Goal: Task Accomplishment & Management: Use online tool/utility

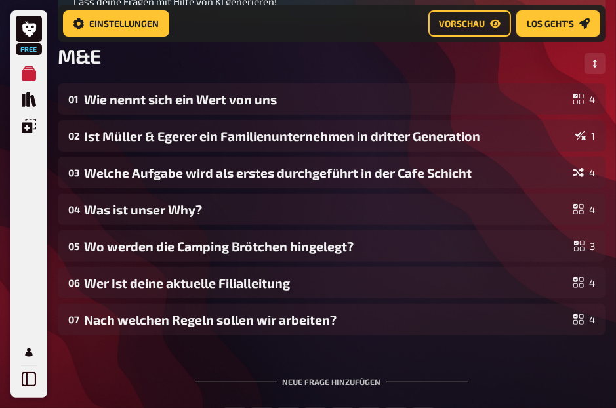
scroll to position [184, 0]
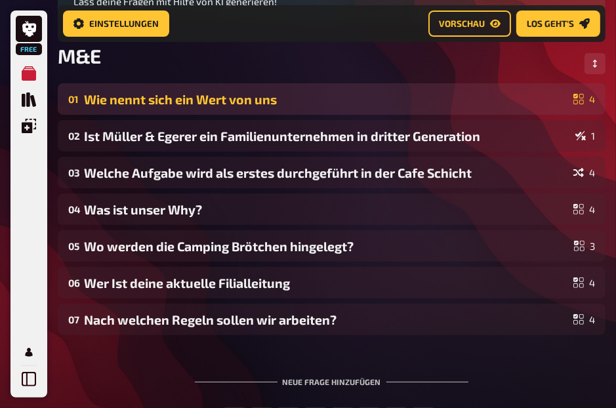
click at [312, 87] on div "01 Wie nennt sich ein Wert von uns 4" at bounding box center [332, 99] width 548 height 32
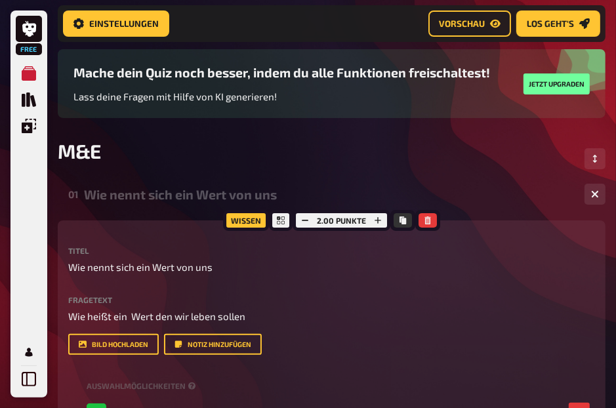
scroll to position [100, 0]
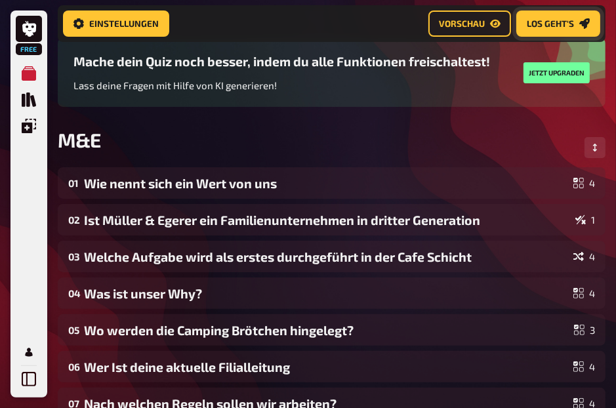
click at [541, 11] on link "Los geht's" at bounding box center [559, 24] width 84 height 26
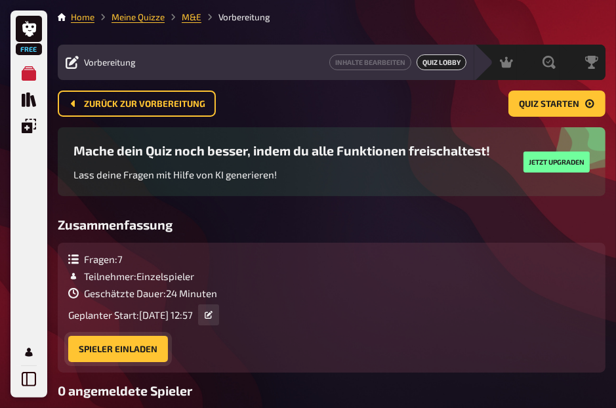
click at [123, 360] on button "Spieler einladen" at bounding box center [118, 349] width 100 height 26
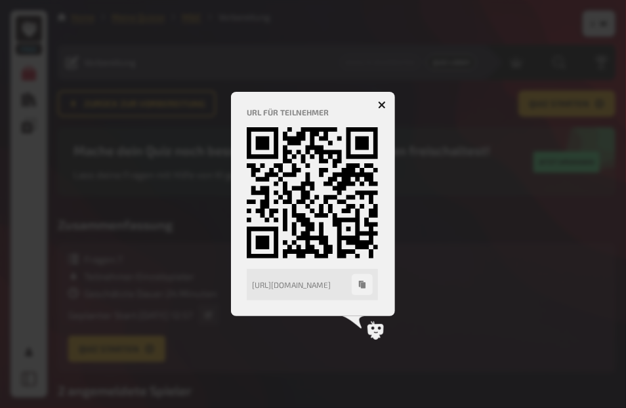
drag, startPoint x: -56, startPoint y: 453, endPoint x: 213, endPoint y: 391, distance: 276.7
click at [213, 391] on div at bounding box center [313, 204] width 626 height 408
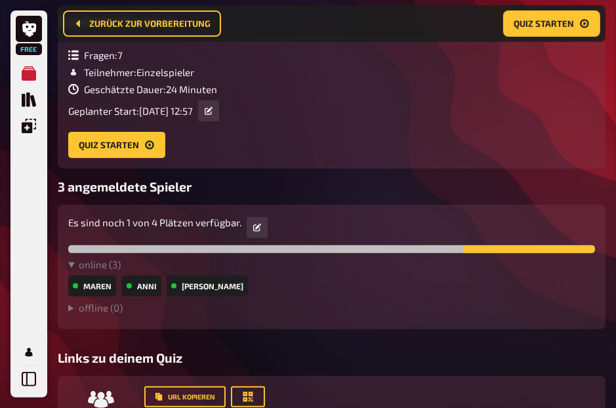
scroll to position [293, 0]
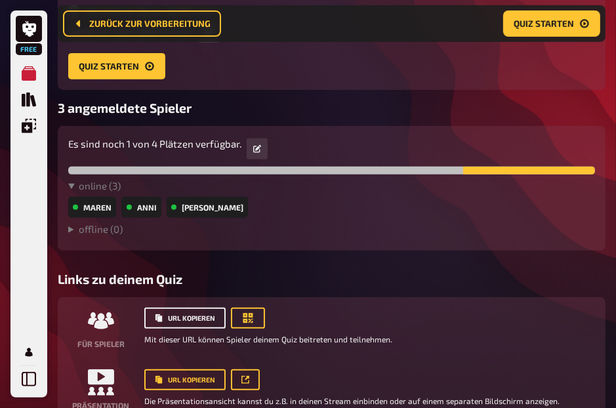
click at [198, 313] on button "URL kopieren" at bounding box center [184, 318] width 81 height 21
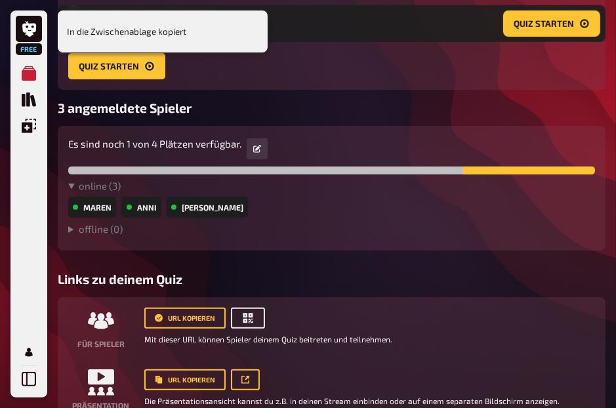
click at [232, 325] on button "button" at bounding box center [248, 318] width 34 height 21
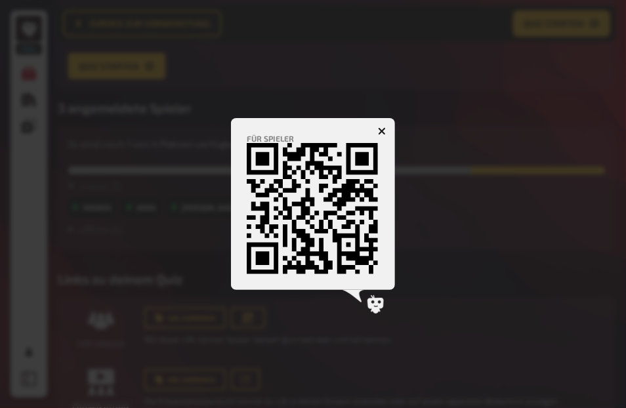
click at [381, 134] on icon "button" at bounding box center [382, 131] width 8 height 8
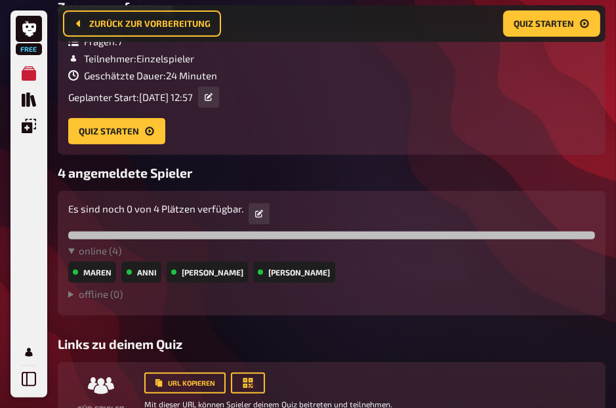
scroll to position [228, 0]
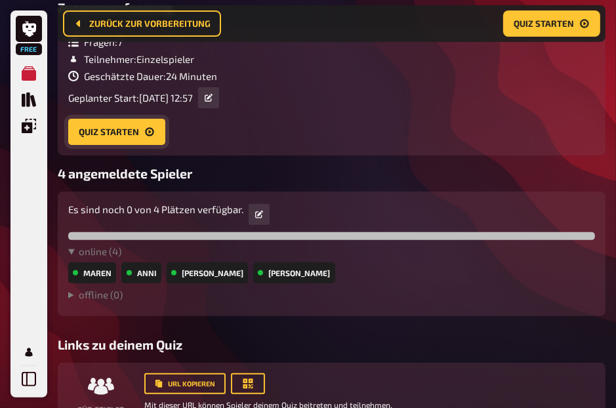
click at [148, 127] on button "Quiz starten" at bounding box center [116, 132] width 97 height 26
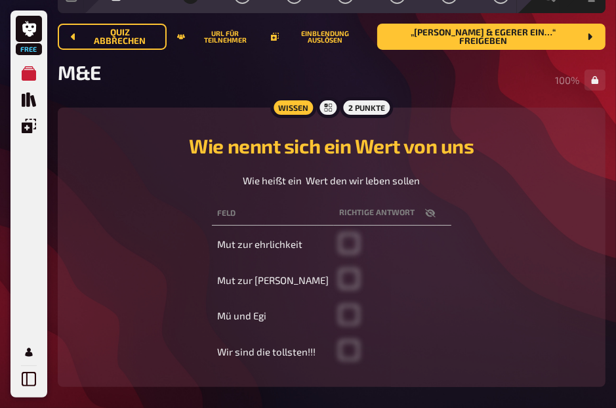
scroll to position [66, 0]
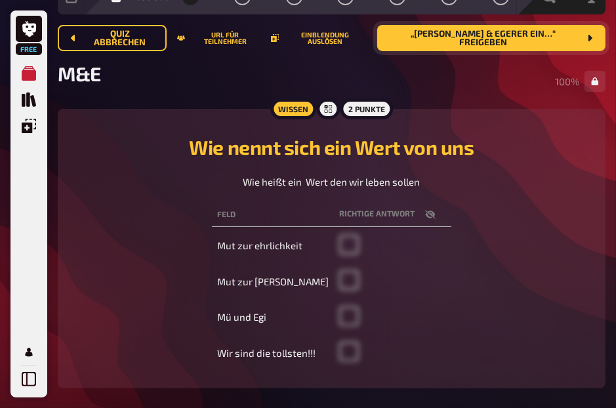
click at [546, 29] on button "„[PERSON_NAME] & Egerer ein…“ freigeben" at bounding box center [491, 38] width 228 height 26
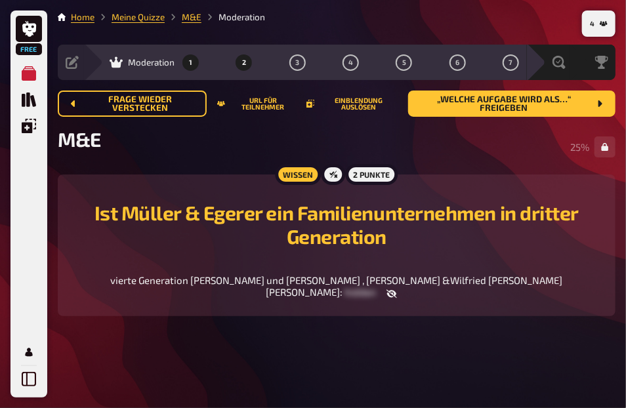
click at [184, 62] on button "1" at bounding box center [191, 62] width 21 height 21
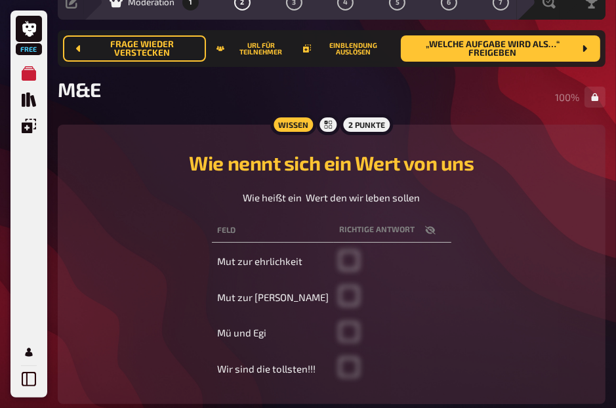
scroll to position [52, 0]
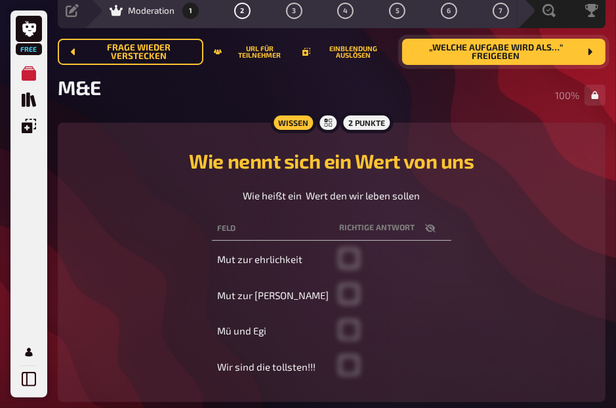
click at [530, 49] on span "„Welche Aufgabe wird als…“ freigeben" at bounding box center [496, 52] width 167 height 18
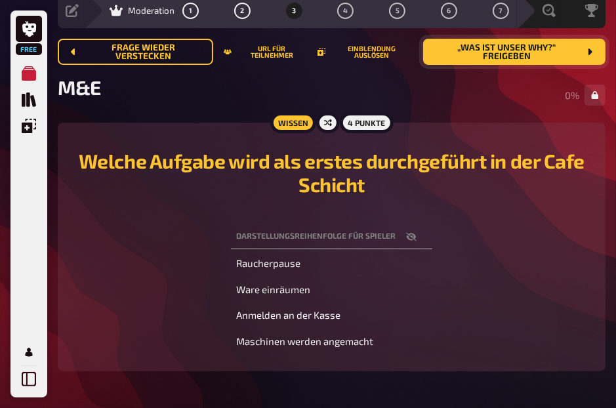
scroll to position [80, 0]
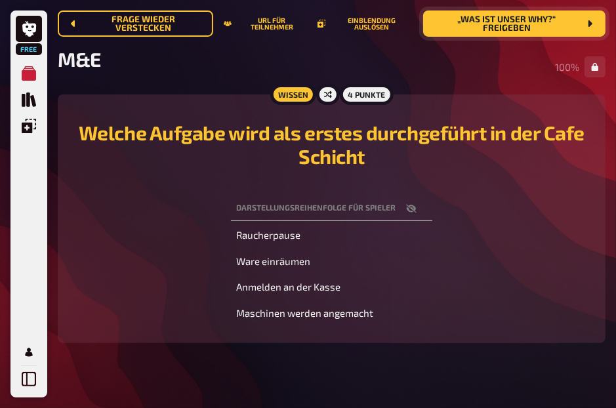
click at [410, 205] on icon "button" at bounding box center [411, 208] width 11 height 11
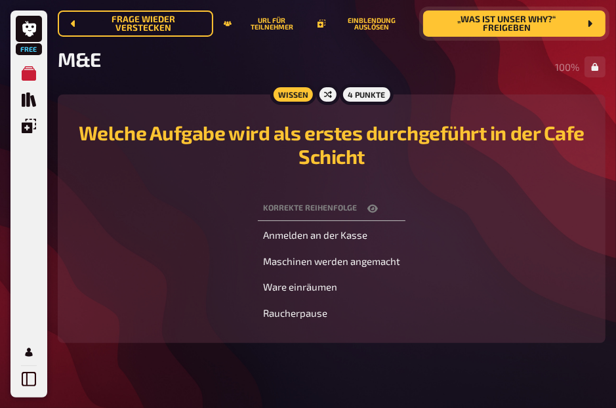
click at [501, 15] on span "„Was ist unser Why?“ freigeben" at bounding box center [507, 24] width 146 height 18
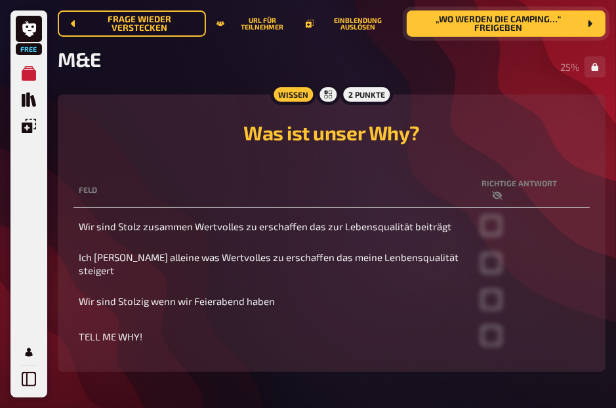
click at [498, 177] on th "Richtige Antwort" at bounding box center [534, 190] width 114 height 35
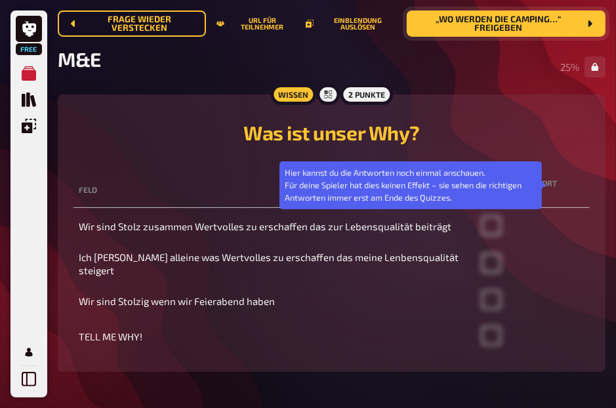
click at [503, 190] on icon "button" at bounding box center [497, 195] width 11 height 11
checkbox input "true"
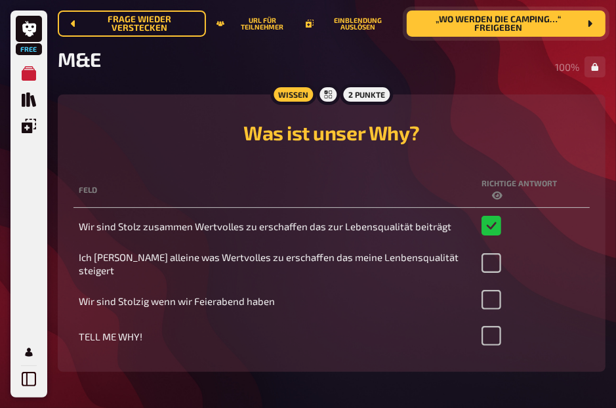
click at [567, 16] on span "„Wo werden die Camping…“ freigeben" at bounding box center [498, 24] width 162 height 18
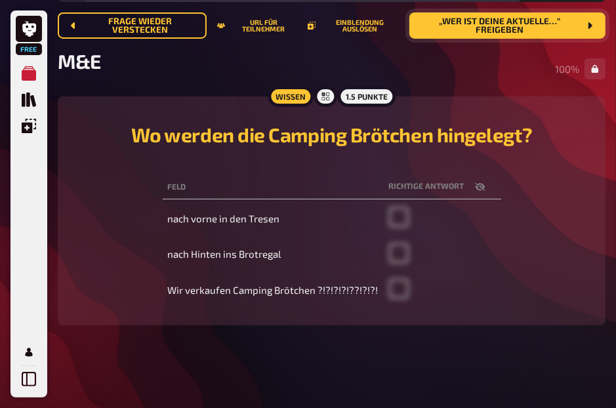
click at [597, 30] on button "„Wer Ist deine aktuelle…“ freigeben" at bounding box center [508, 25] width 196 height 26
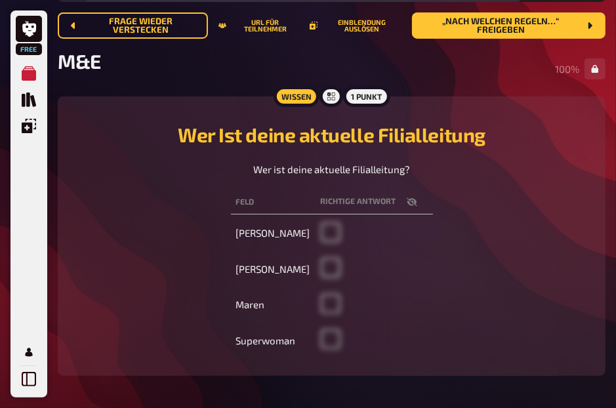
click at [406, 202] on icon "button" at bounding box center [411, 202] width 11 height 9
checkbox input "true"
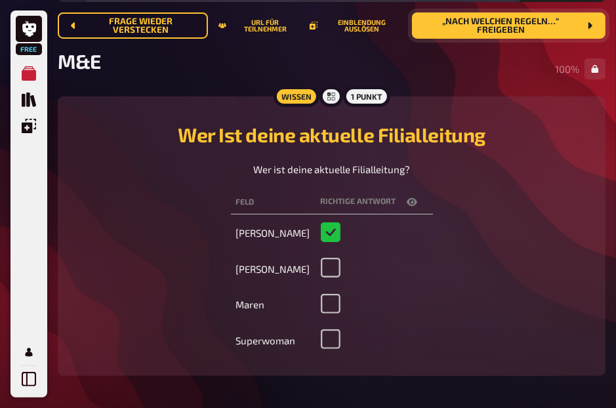
click at [522, 32] on span "„Nach welchen Regeln…“ freigeben" at bounding box center [501, 26] width 157 height 18
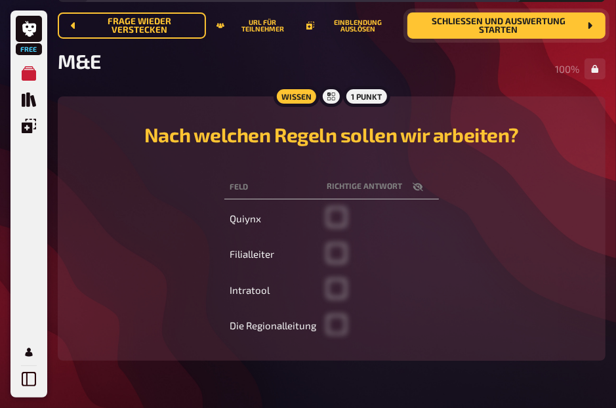
click at [521, 29] on span "Schließen und Auswertung starten" at bounding box center [498, 26] width 161 height 18
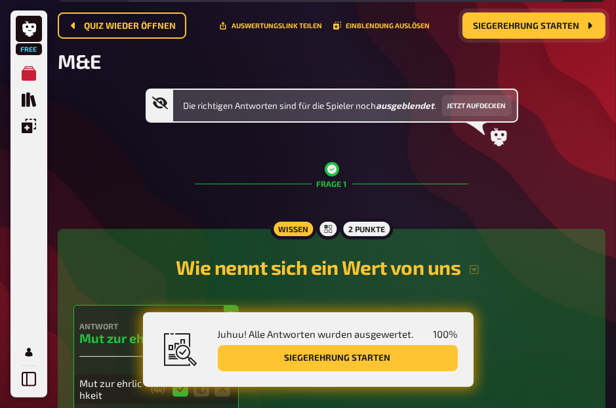
click at [420, 364] on button "Siegerehrung starten" at bounding box center [338, 358] width 240 height 26
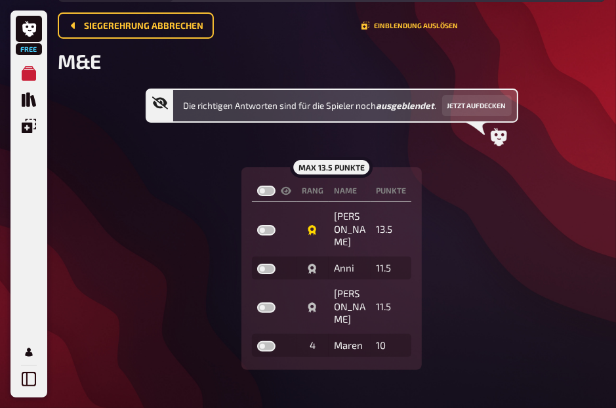
scroll to position [51, 0]
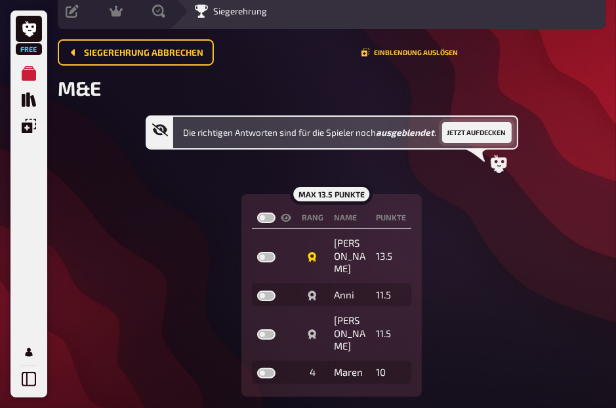
click at [452, 130] on button "Jetzt aufdecken" at bounding box center [477, 132] width 70 height 21
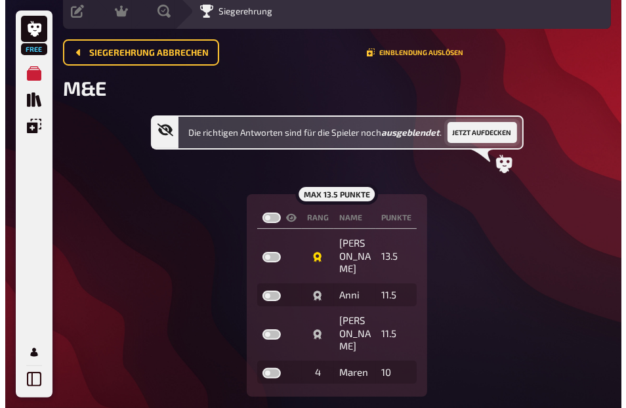
scroll to position [0, 0]
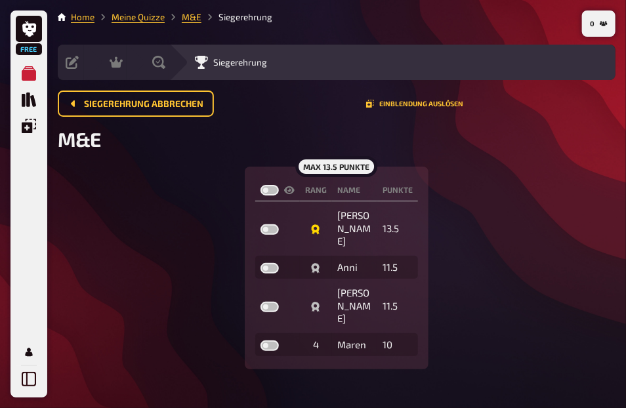
click at [83, 371] on div "0 Home Meine Quizze M&E Siegerehrung Vorbereitung Inhalte Bearbeiten Quiz Lobby…" at bounding box center [336, 216] width 579 height 433
